Goal: Transaction & Acquisition: Purchase product/service

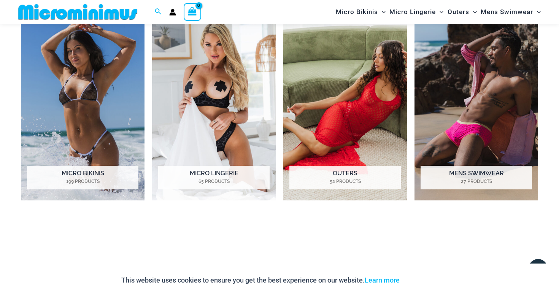
scroll to position [634, 0]
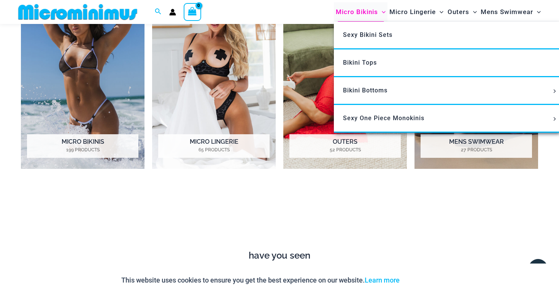
click at [359, 12] on span "Micro Bikinis" at bounding box center [357, 11] width 42 height 19
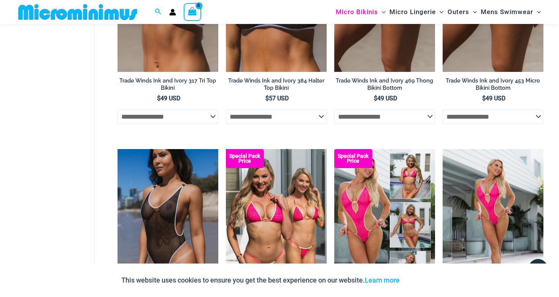
scroll to position [1147, 0]
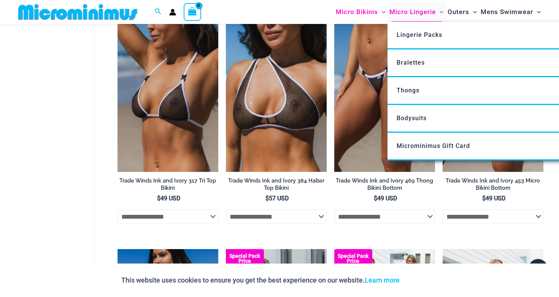
click at [401, 10] on span "Micro Lingerie" at bounding box center [413, 11] width 46 height 19
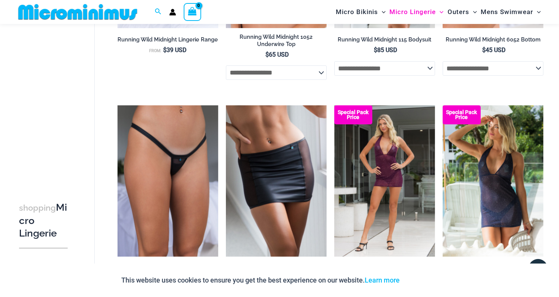
scroll to position [925, 0]
